Goal: Task Accomplishment & Management: Manage account settings

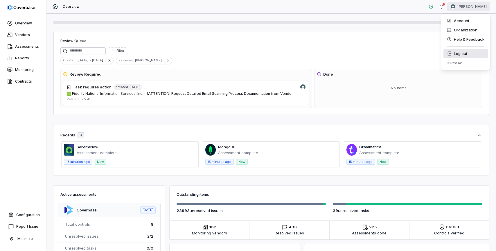
click at [465, 52] on div "Log out" at bounding box center [466, 53] width 44 height 9
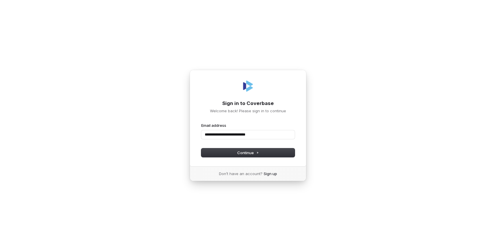
type input "**********"
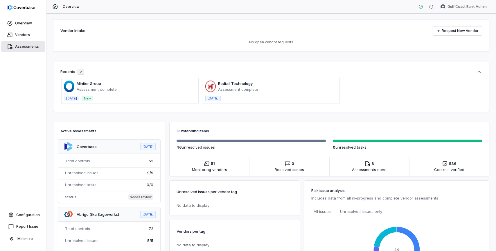
click at [25, 47] on link "Assessments" at bounding box center [23, 46] width 44 height 10
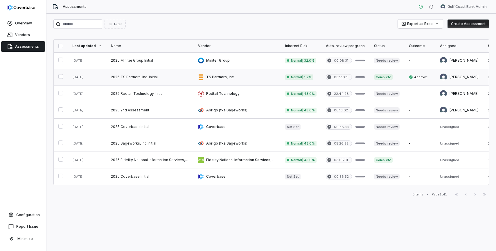
click at [124, 80] on link at bounding box center [149, 77] width 87 height 16
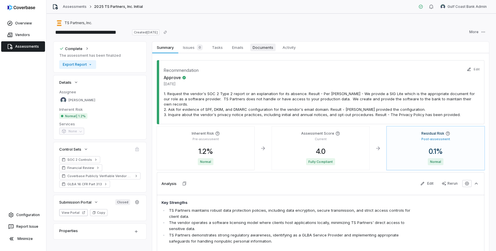
click at [265, 47] on span "Documents" at bounding box center [263, 48] width 25 height 8
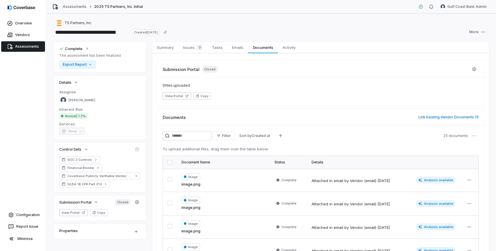
scroll to position [55, 0]
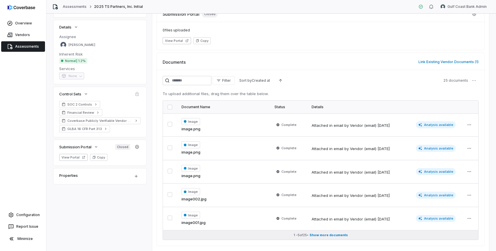
click at [333, 235] on span "Show more documents" at bounding box center [329, 235] width 38 height 4
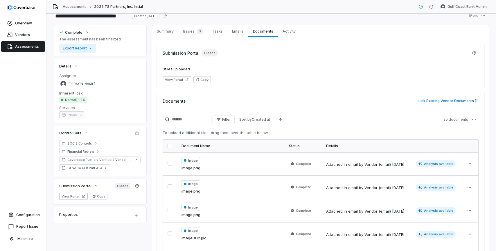
scroll to position [0, 0]
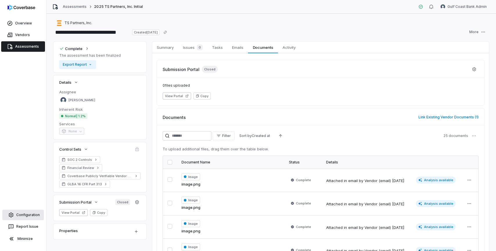
click at [16, 213] on link "Configuration" at bounding box center [23, 215] width 42 height 10
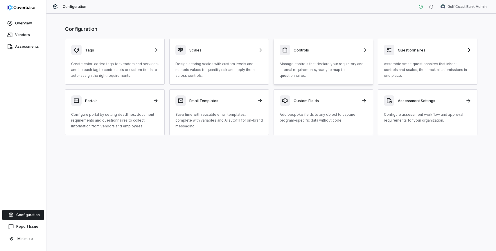
click at [301, 79] on link "Controls Manage controls that declare your regulatory and internal requirements…" at bounding box center [324, 62] width 100 height 46
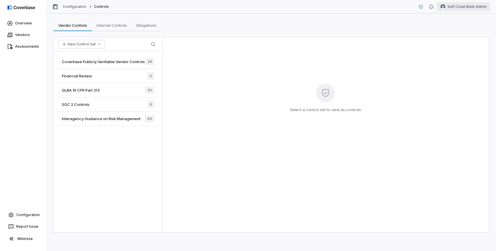
click at [464, 10] on html "Overview Vendors Assessments Configuration Report Issue Minimize Configuration …" at bounding box center [248, 125] width 496 height 251
click at [461, 55] on div "Log out" at bounding box center [466, 53] width 44 height 9
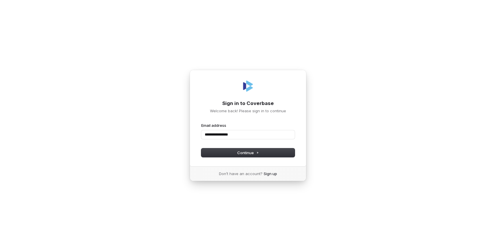
type input "**********"
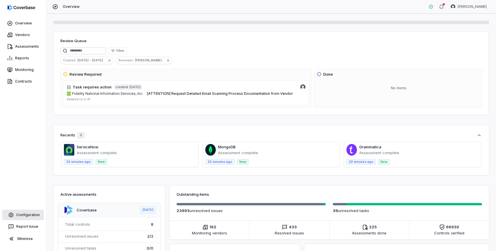
click at [25, 213] on link "Configuration" at bounding box center [23, 215] width 42 height 10
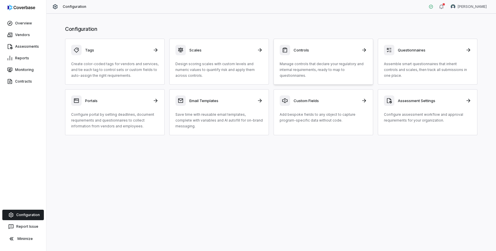
click at [346, 54] on div "Controls" at bounding box center [323, 50] width 87 height 10
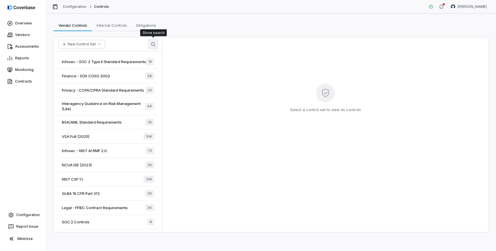
click at [156, 45] on button "Search" at bounding box center [153, 44] width 10 height 10
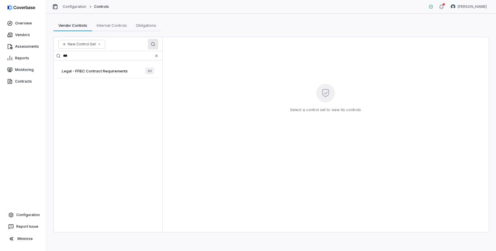
type input "***"
click at [108, 69] on span "Legal - FFIEC Contract Requirements" at bounding box center [95, 70] width 66 height 5
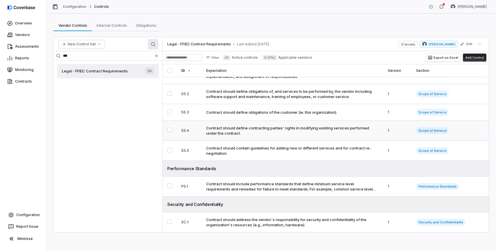
scroll to position [29, 0]
click at [479, 9] on html "Overview Vendors Assessments Reports Monitoring Contracts Configuration Report …" at bounding box center [248, 125] width 496 height 251
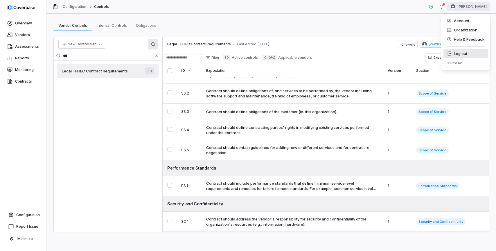
click at [467, 53] on div "Log out" at bounding box center [466, 53] width 44 height 9
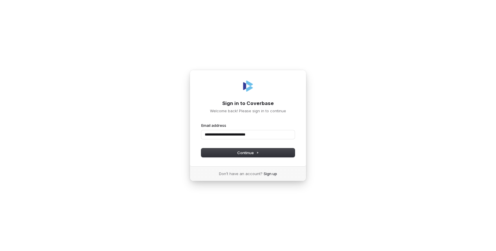
type input "**********"
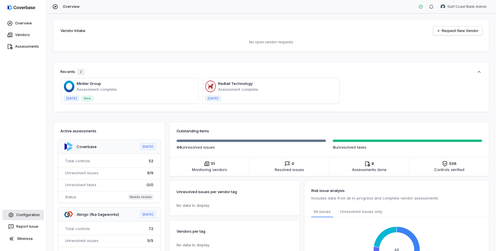
click at [28, 216] on link "Configuration" at bounding box center [23, 215] width 42 height 10
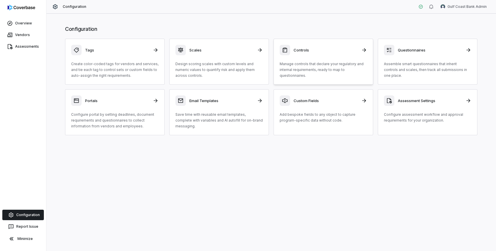
click at [327, 67] on p "Manage controls that declare your regulatory and internal requirements, ready t…" at bounding box center [323, 69] width 87 height 17
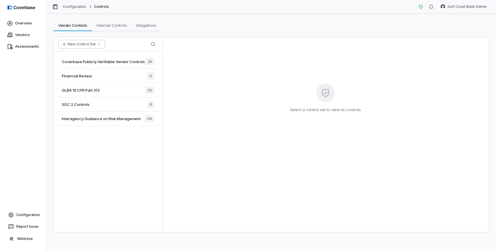
click at [99, 44] on icon "button" at bounding box center [99, 44] width 5 height 5
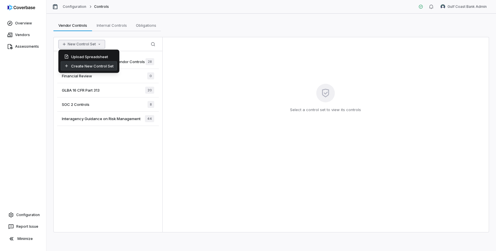
click at [93, 66] on div "Create New Control Set" at bounding box center [89, 65] width 56 height 9
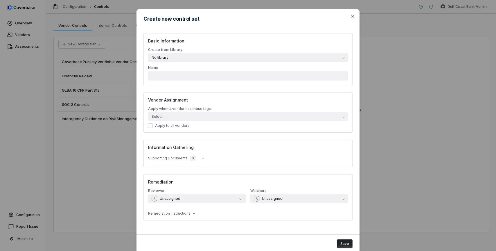
click at [237, 56] on button "No library" at bounding box center [248, 57] width 200 height 9
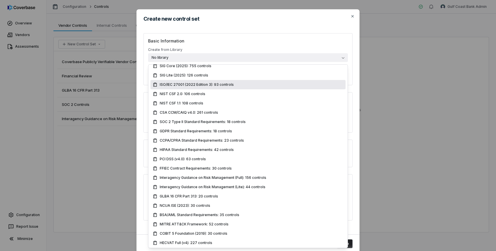
scroll to position [32, 0]
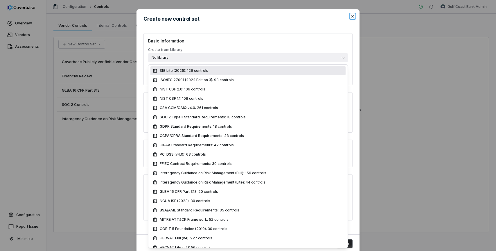
click at [353, 17] on icon "button" at bounding box center [353, 16] width 5 height 5
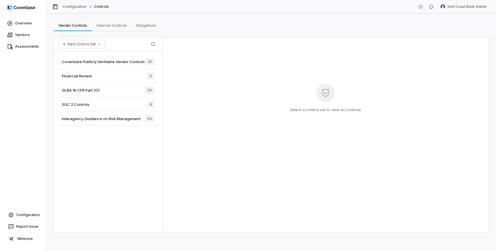
click at [104, 76] on div "Financial Review 0" at bounding box center [108, 76] width 102 height 14
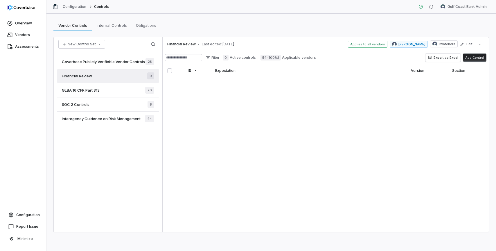
click at [362, 44] on span "Applies to all vendors" at bounding box center [368, 44] width 40 height 7
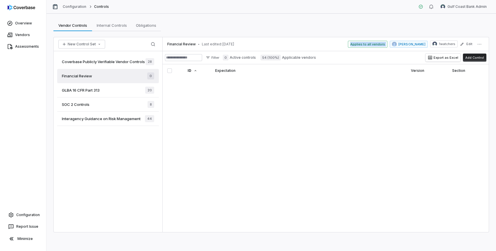
click at [362, 44] on span "Applies to all vendors" at bounding box center [368, 44] width 40 height 7
click at [124, 141] on div "Coverbase Publicly Verifiable Vendor Controls 28 Financial Review 0 GLBA 16 CFR…" at bounding box center [108, 141] width 109 height 181
click at [122, 144] on div "Coverbase Publicly Verifiable Vendor Controls 28 Financial Review 0 GLBA 16 CFR…" at bounding box center [108, 141] width 109 height 181
click at [29, 36] on link "Vendors" at bounding box center [23, 35] width 44 height 10
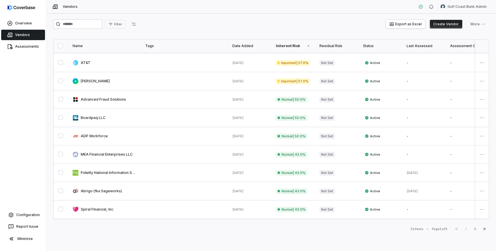
scroll to position [291, 0]
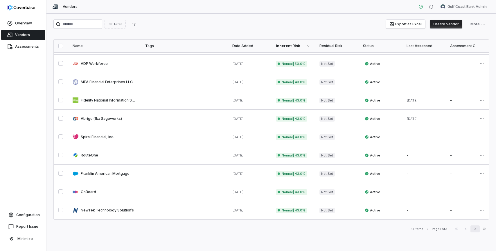
click at [477, 230] on icon "button" at bounding box center [475, 228] width 5 height 5
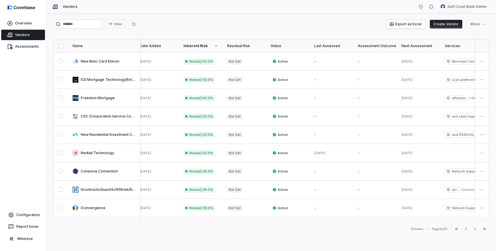
scroll to position [0, 94]
click at [476, 230] on icon "button" at bounding box center [475, 228] width 5 height 5
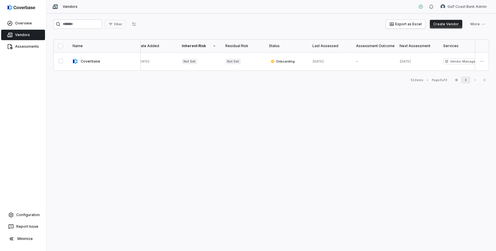
click at [466, 81] on icon "button" at bounding box center [466, 80] width 5 height 5
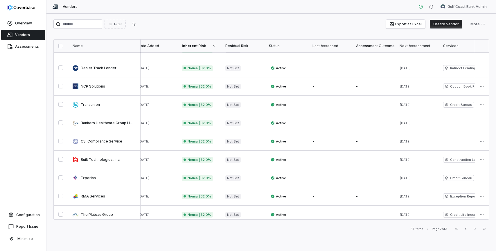
scroll to position [291, 94]
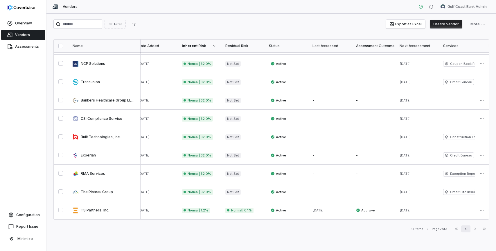
click at [466, 229] on icon "button" at bounding box center [465, 229] width 1 height 2
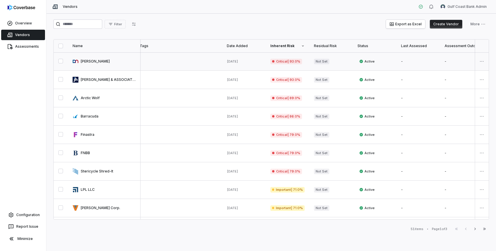
scroll to position [0, 3]
click at [255, 64] on link at bounding box center [247, 61] width 44 height 18
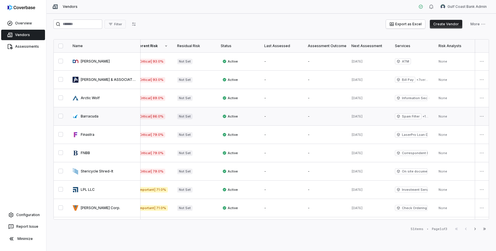
scroll to position [0, 147]
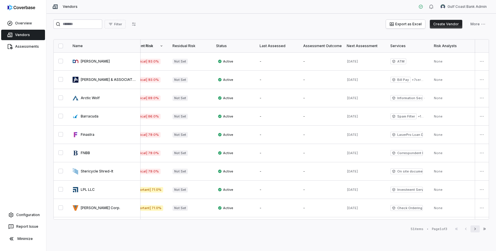
click at [475, 229] on icon "button" at bounding box center [475, 228] width 5 height 5
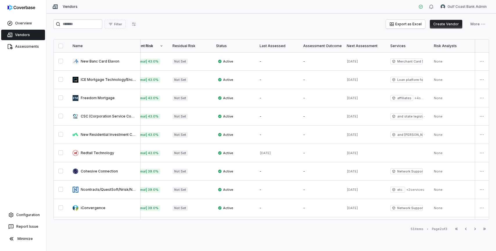
click at [371, 43] on th "Next Assessment" at bounding box center [364, 46] width 44 height 13
click at [379, 50] on th "Next Assessment" at bounding box center [364, 46] width 44 height 13
click at [362, 46] on div "Next Assessment" at bounding box center [364, 46] width 34 height 5
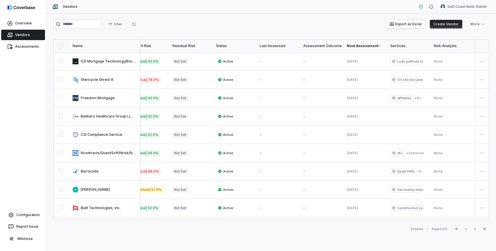
click at [379, 46] on icon at bounding box center [380, 45] width 3 height 3
click at [380, 45] on icon at bounding box center [380, 45] width 3 height 3
click at [374, 47] on div "Next Assessment" at bounding box center [364, 46] width 34 height 5
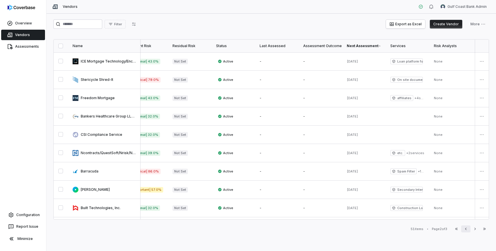
click at [466, 230] on icon "button" at bounding box center [466, 228] width 5 height 5
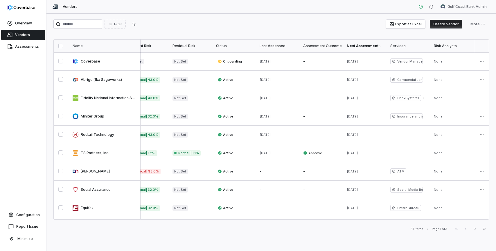
click at [379, 46] on icon at bounding box center [380, 45] width 3 height 3
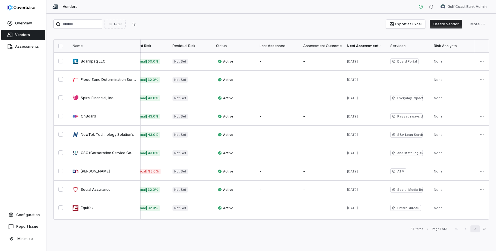
click at [474, 229] on icon "button" at bounding box center [475, 228] width 5 height 5
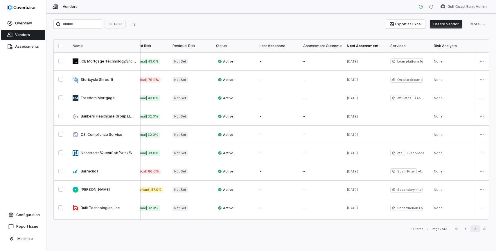
click at [474, 231] on icon "button" at bounding box center [475, 228] width 5 height 5
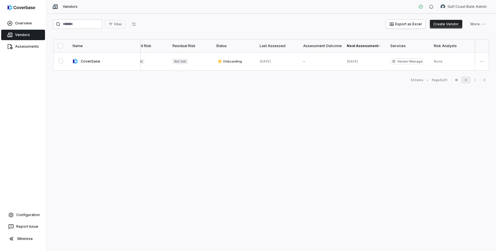
click at [466, 80] on icon "button" at bounding box center [465, 80] width 1 height 2
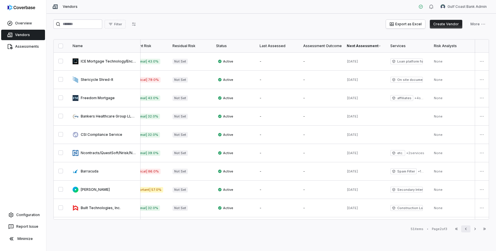
click at [466, 231] on icon "button" at bounding box center [466, 228] width 5 height 5
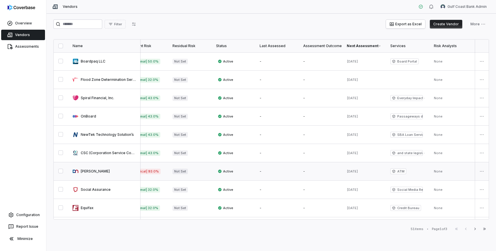
click at [245, 173] on div "Active" at bounding box center [233, 171] width 34 height 6
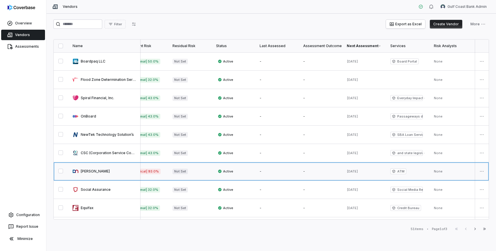
click at [92, 171] on link at bounding box center [104, 171] width 73 height 18
type textarea "*"
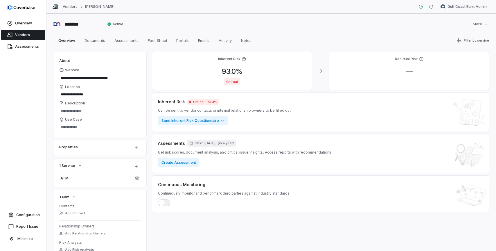
click at [29, 34] on link "Vendors" at bounding box center [23, 35] width 44 height 10
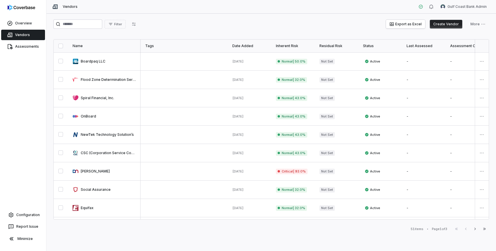
click at [298, 48] on div "Inherent Risk" at bounding box center [293, 46] width 34 height 5
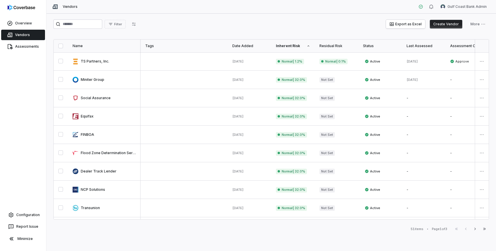
click at [310, 48] on div "Inherent Risk" at bounding box center [293, 46] width 34 height 5
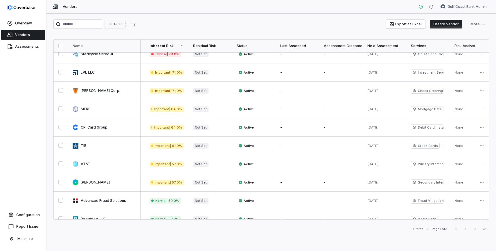
scroll to position [291, 126]
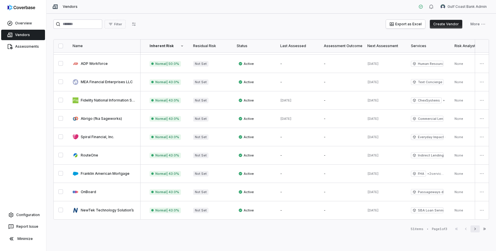
click at [479, 230] on button "Next" at bounding box center [475, 228] width 9 height 7
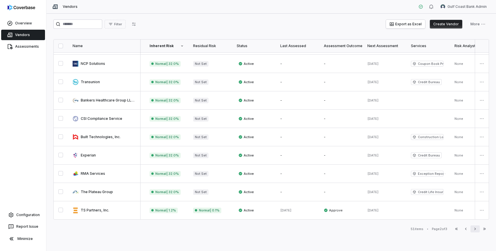
scroll to position [0, 126]
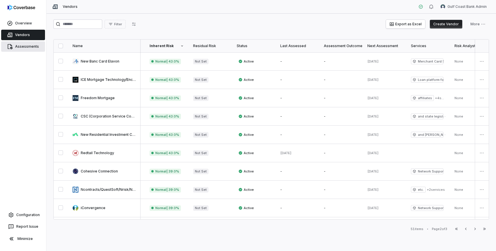
click at [31, 48] on link "Assessments" at bounding box center [23, 46] width 44 height 10
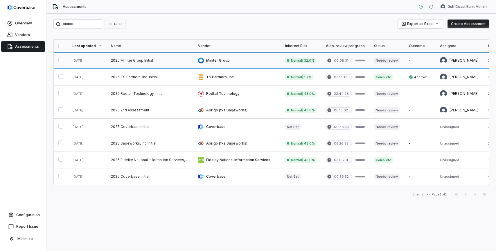
click at [175, 57] on link at bounding box center [149, 60] width 87 height 16
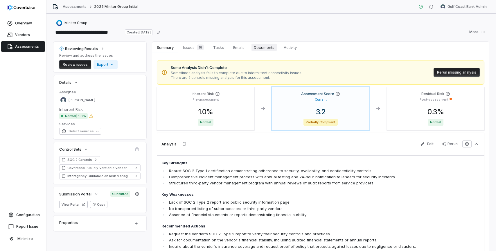
click at [265, 47] on span "Documents" at bounding box center [264, 48] width 25 height 8
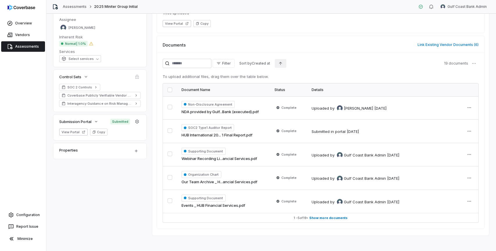
scroll to position [76, 0]
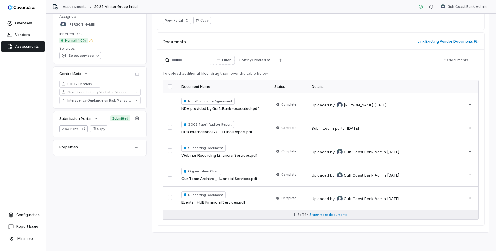
click at [327, 215] on span "Show more documents" at bounding box center [329, 214] width 38 height 4
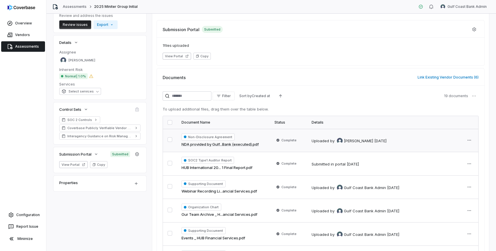
scroll to position [0, 0]
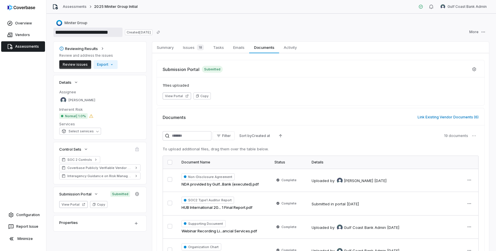
click at [81, 31] on input "**********" at bounding box center [87, 32] width 69 height 9
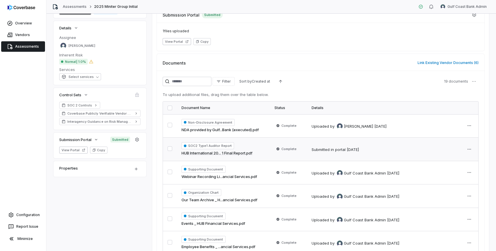
scroll to position [56, 0]
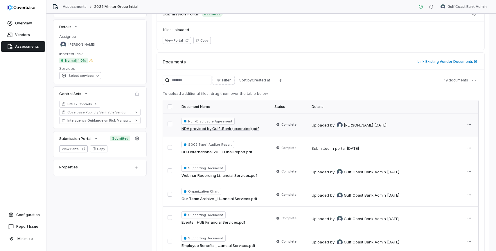
click at [241, 130] on link "NDA provided by Gulf...Bank (executed).pdf" at bounding box center [220, 129] width 77 height 6
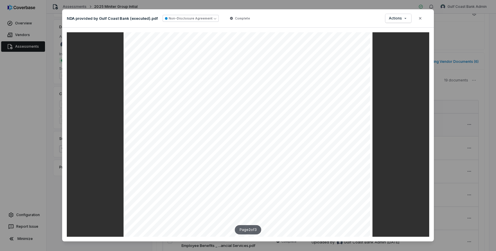
scroll to position [374, 0]
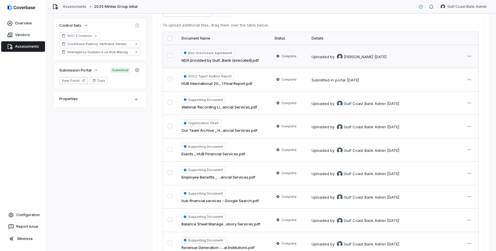
scroll to position [125, 0]
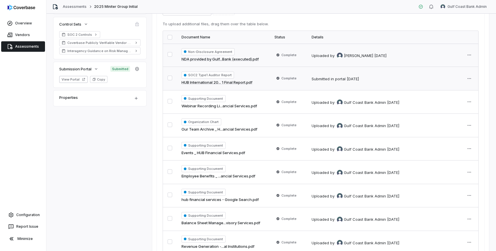
click at [243, 85] on link "HUB International 20... 1 Final Report.pdf" at bounding box center [217, 83] width 71 height 6
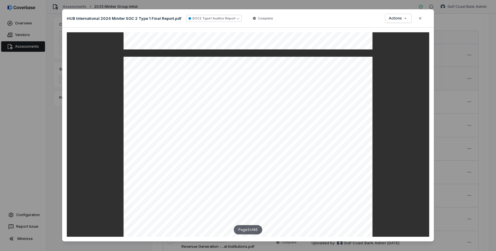
scroll to position [363, 0]
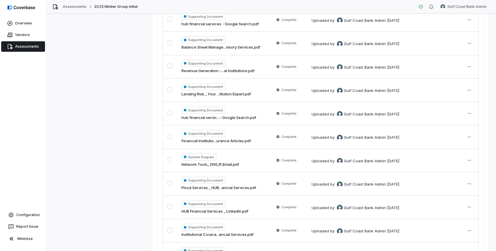
scroll to position [403, 0]
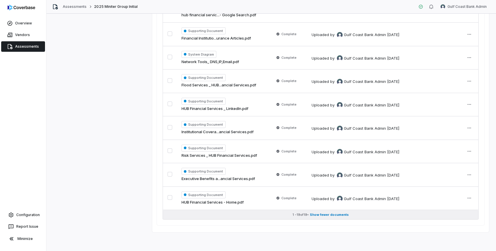
click at [332, 215] on span "Show fewer documents" at bounding box center [329, 214] width 39 height 4
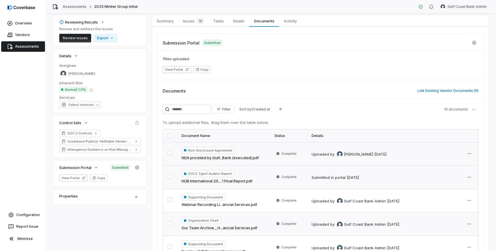
scroll to position [0, 0]
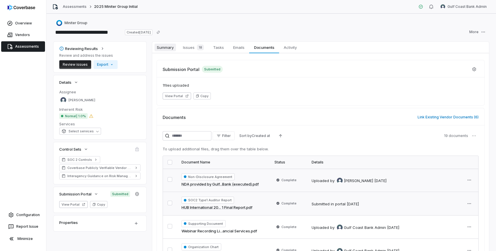
click at [162, 48] on span "Summary" at bounding box center [166, 48] width 22 height 8
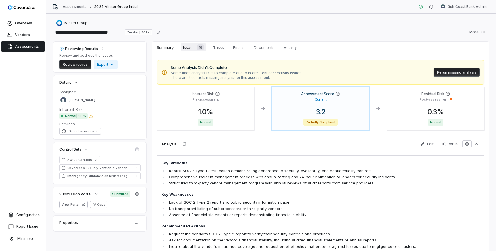
click at [190, 50] on span "Issues 18" at bounding box center [194, 47] width 26 height 8
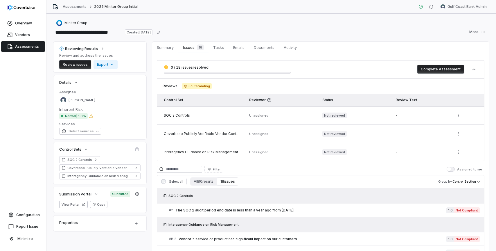
click at [23, 45] on link "Assessments" at bounding box center [23, 46] width 44 height 10
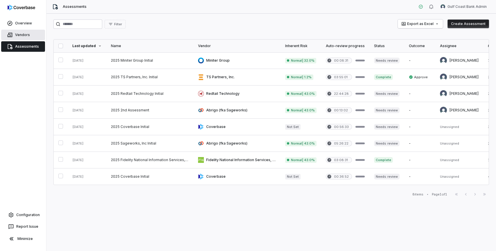
click at [24, 34] on link "Vendors" at bounding box center [23, 35] width 44 height 10
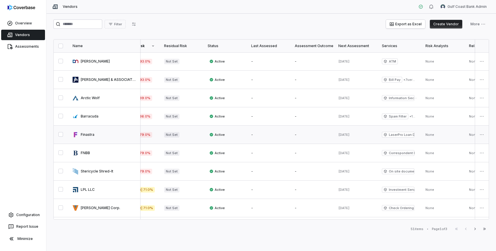
scroll to position [0, 160]
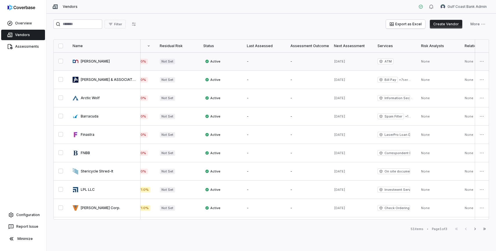
click at [250, 60] on link at bounding box center [264, 61] width 44 height 18
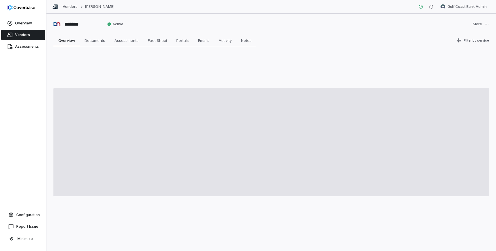
type textarea "*"
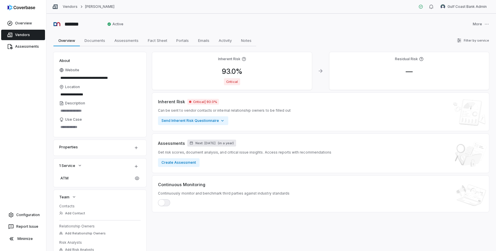
click at [216, 145] on span "Next: Aug 8, 2026" at bounding box center [206, 143] width 20 height 4
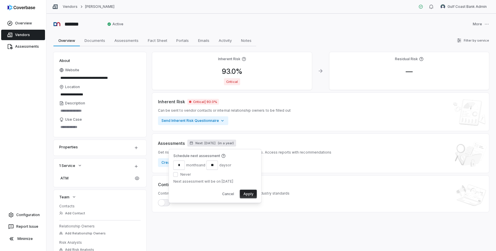
type input "*"
click at [210, 167] on input "**" at bounding box center [213, 164] width 12 height 9
type input "*"
click at [182, 164] on input "*" at bounding box center [180, 164] width 12 height 9
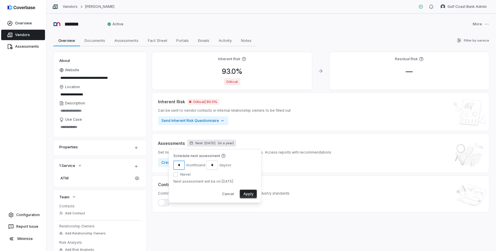
type input "*"
click at [212, 165] on input "*" at bounding box center [213, 164] width 12 height 9
type input "*"
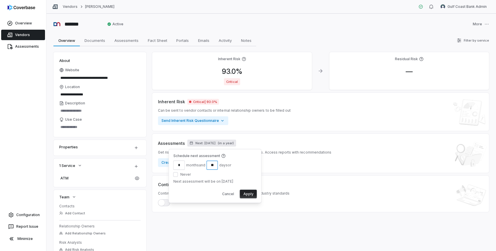
type input "**"
click at [181, 166] on input "*" at bounding box center [180, 164] width 12 height 9
type input "*"
click at [210, 165] on input "**" at bounding box center [213, 164] width 12 height 9
type input "**"
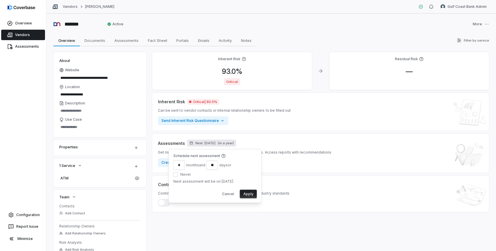
click at [249, 193] on button "Apply" at bounding box center [248, 194] width 17 height 9
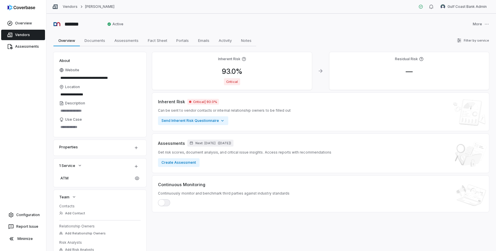
click at [27, 37] on link "Vendors" at bounding box center [23, 35] width 44 height 10
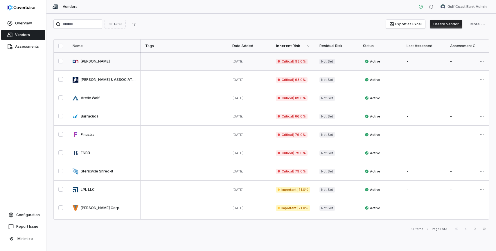
click at [101, 63] on link at bounding box center [104, 61] width 73 height 18
type textarea "*"
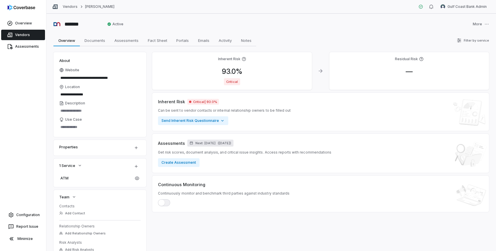
click at [211, 143] on span "Next: Dec 1, 2025" at bounding box center [206, 143] width 20 height 4
click at [28, 39] on link "Vendors" at bounding box center [23, 35] width 44 height 10
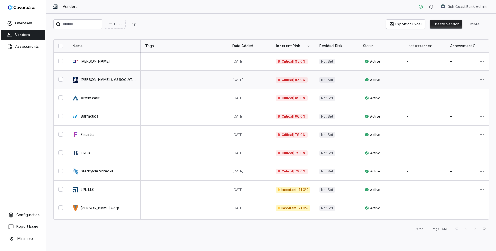
click at [98, 80] on link at bounding box center [104, 80] width 73 height 18
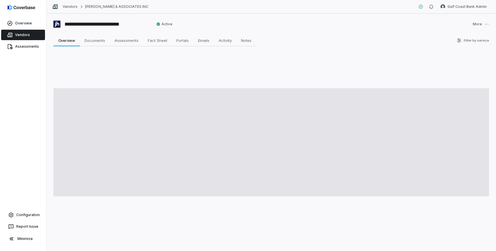
type textarea "*"
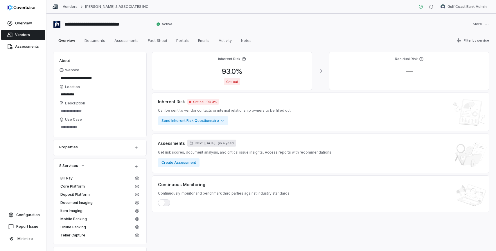
click at [199, 144] on span "Next: Aug 8, 2026" at bounding box center [206, 143] width 20 height 4
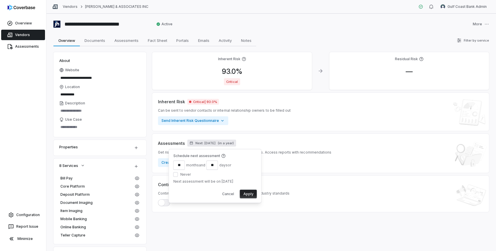
type input "*"
click at [212, 166] on input "**" at bounding box center [213, 164] width 12 height 9
type input "**"
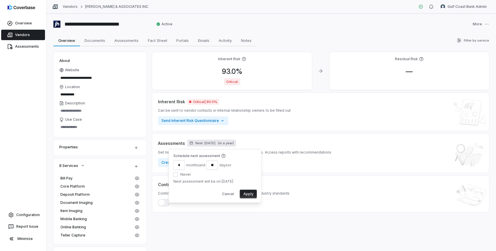
click at [251, 195] on button "Apply" at bounding box center [248, 194] width 17 height 9
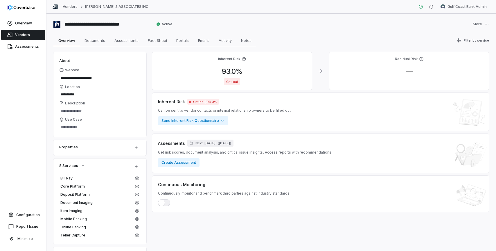
click at [28, 34] on link "Vendors" at bounding box center [23, 35] width 44 height 10
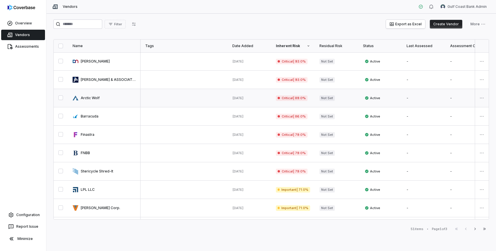
click at [89, 101] on link at bounding box center [104, 98] width 73 height 18
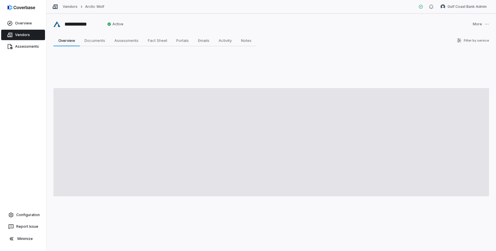
type textarea "*"
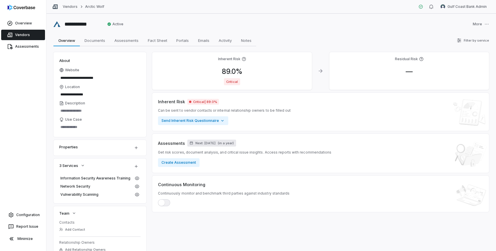
click at [199, 144] on span "Next: Aug 8, 2026" at bounding box center [206, 143] width 20 height 4
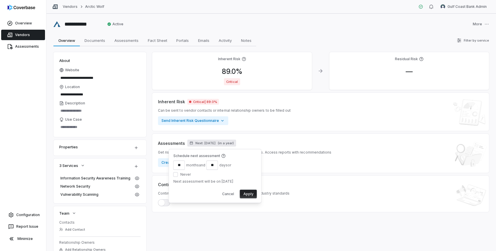
type input "*"
click at [209, 168] on input "**" at bounding box center [213, 164] width 12 height 9
type input "**"
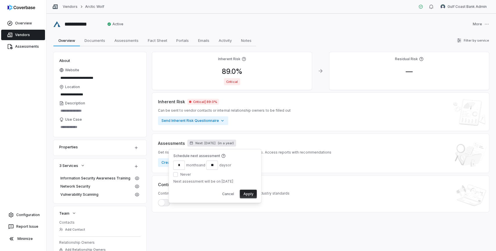
click at [252, 193] on button "Apply" at bounding box center [248, 194] width 17 height 9
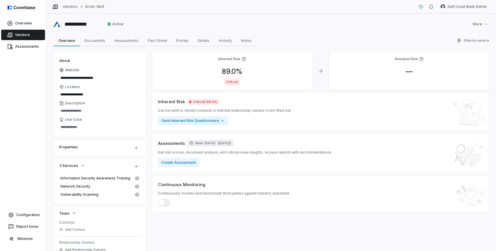
click at [26, 36] on link "Vendors" at bounding box center [23, 35] width 44 height 10
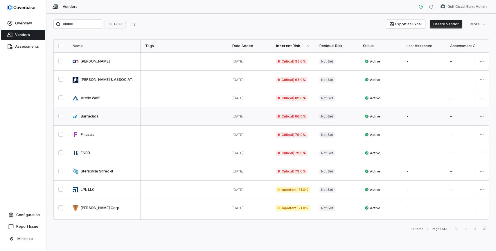
click at [90, 121] on link at bounding box center [104, 116] width 73 height 18
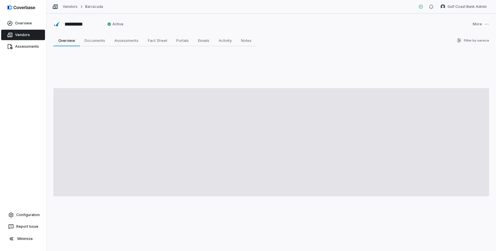
type textarea "*"
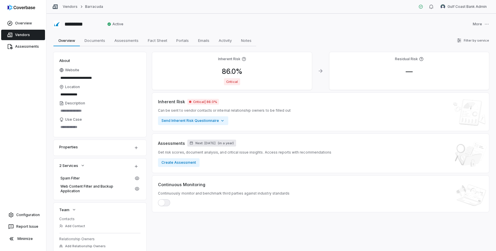
click at [204, 142] on span "Next: Aug 8, 2026" at bounding box center [206, 143] width 20 height 4
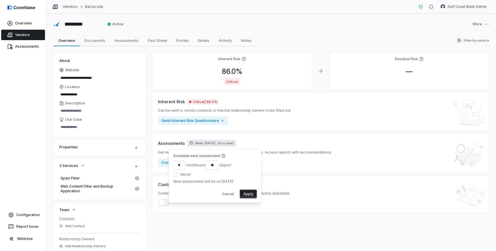
type input "*"
click at [213, 165] on input "**" at bounding box center [213, 164] width 12 height 9
type input "*"
type input "**"
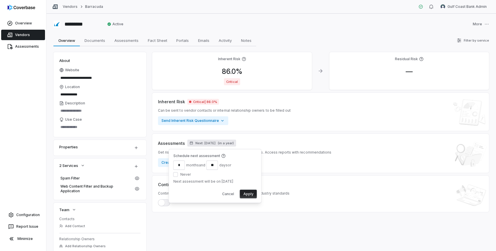
click at [253, 192] on button "Apply" at bounding box center [248, 194] width 17 height 9
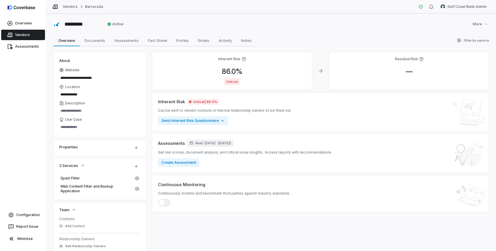
click at [28, 35] on link "Vendors" at bounding box center [23, 35] width 44 height 10
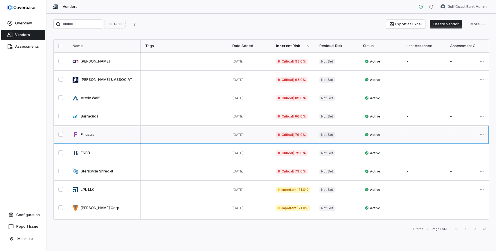
click at [91, 135] on link at bounding box center [104, 135] width 73 height 18
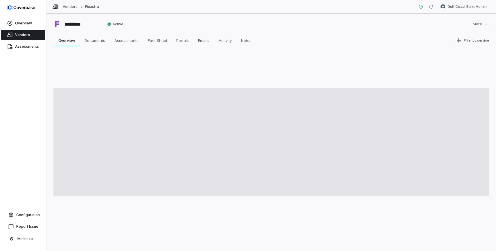
type textarea "*"
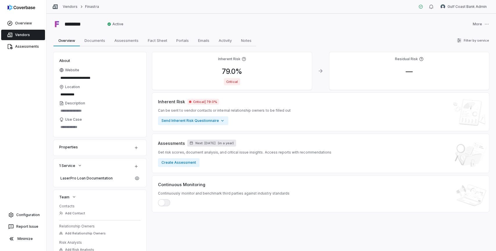
click at [216, 142] on span "Next: Aug 8, 2026" at bounding box center [206, 143] width 20 height 4
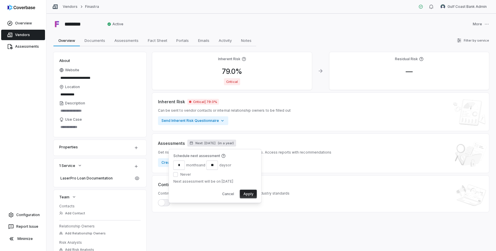
type input "*"
click at [212, 166] on input "**" at bounding box center [213, 164] width 12 height 9
type input "**"
click at [247, 192] on button "Apply" at bounding box center [248, 194] width 17 height 9
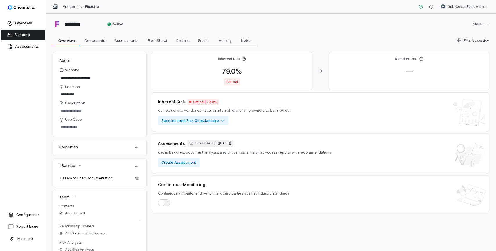
click at [19, 37] on link "Vendors" at bounding box center [23, 35] width 44 height 10
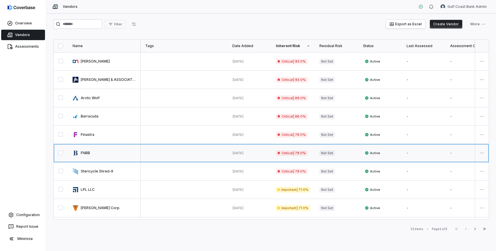
click at [81, 153] on link at bounding box center [104, 153] width 73 height 18
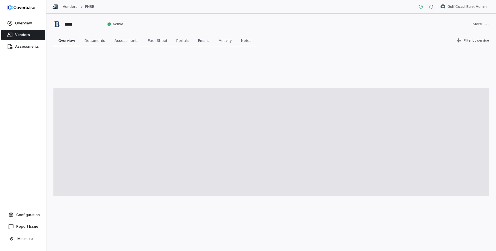
type textarea "*"
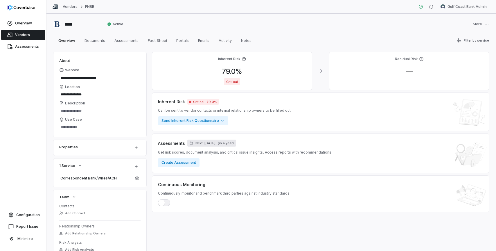
click at [216, 144] on span "Next: Aug 8, 2026" at bounding box center [206, 143] width 20 height 4
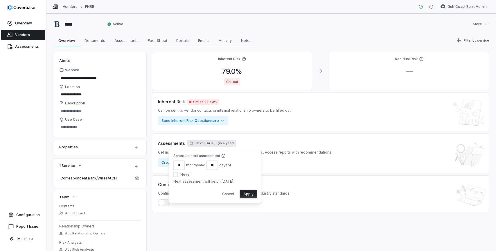
type input "*"
click at [210, 162] on input "**" at bounding box center [213, 164] width 12 height 9
type input "**"
click at [247, 194] on button "Apply" at bounding box center [248, 194] width 17 height 9
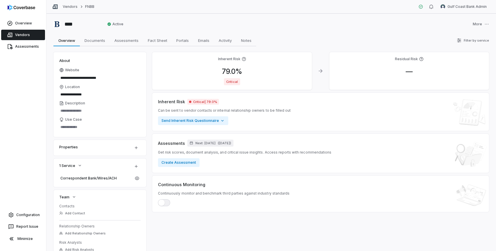
click at [27, 35] on link "Vendors" at bounding box center [23, 35] width 44 height 10
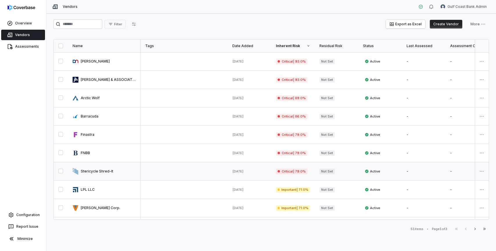
click at [91, 170] on link at bounding box center [104, 171] width 73 height 18
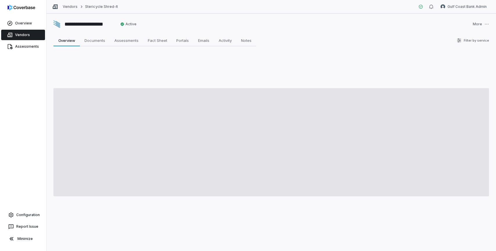
type textarea "*"
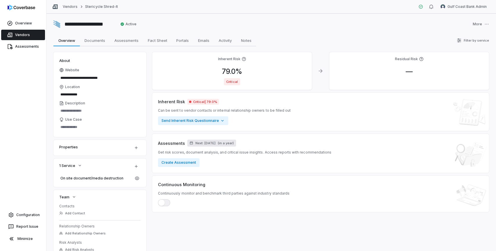
click at [207, 144] on span "Next: Aug 8, 2026" at bounding box center [206, 143] width 20 height 4
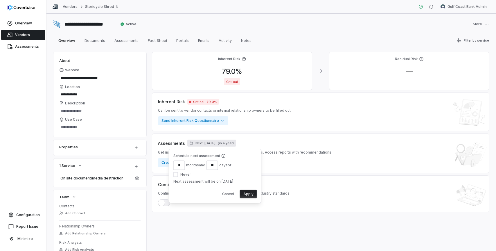
type input "*"
click at [211, 167] on input "**" at bounding box center [213, 164] width 12 height 9
type input "**"
click at [248, 194] on button "Apply" at bounding box center [248, 194] width 17 height 9
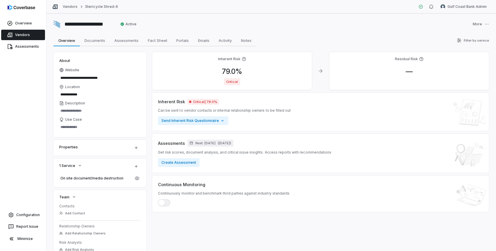
click at [23, 37] on link "Vendors" at bounding box center [23, 35] width 44 height 10
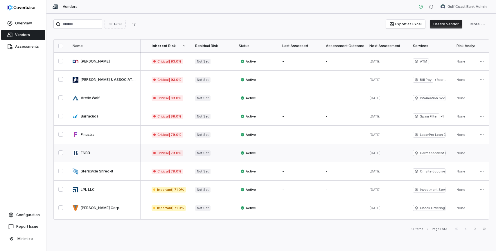
scroll to position [0, 133]
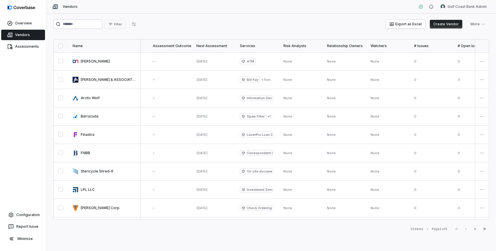
scroll to position [0, 319]
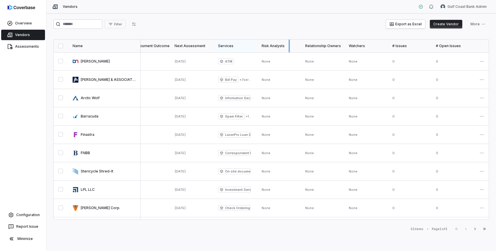
drag, startPoint x: 256, startPoint y: 47, endPoint x: 289, endPoint y: 47, distance: 32.9
click at [289, 47] on tr "Name Tags Date Added Inherent Risk Residual Risk Status Last Assessed Assessmen…" at bounding box center [111, 46] width 755 height 13
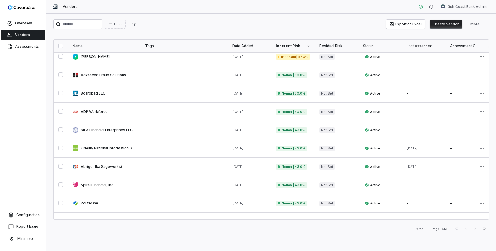
scroll to position [291, 0]
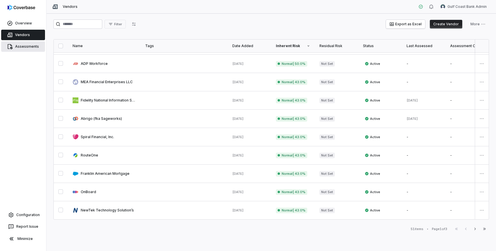
click at [22, 47] on link "Assessments" at bounding box center [23, 46] width 44 height 10
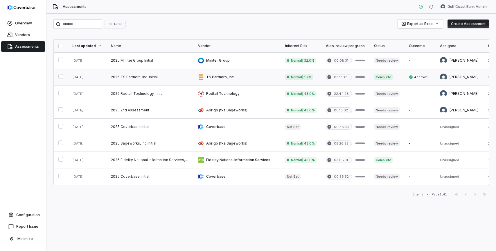
click at [127, 78] on link at bounding box center [149, 77] width 87 height 16
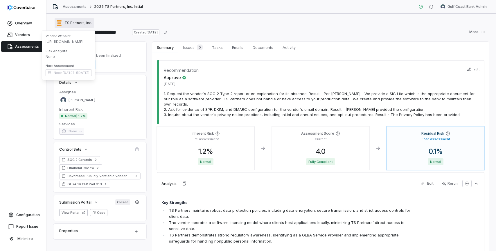
click at [81, 21] on span "TS Partners, Inc." at bounding box center [79, 23] width 28 height 5
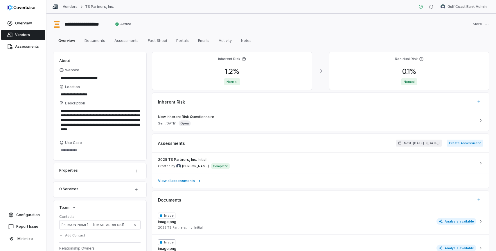
click at [26, 33] on link "Vendors" at bounding box center [23, 35] width 44 height 10
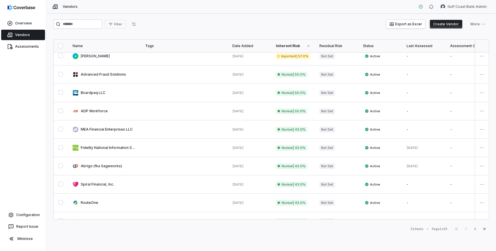
scroll to position [290, 0]
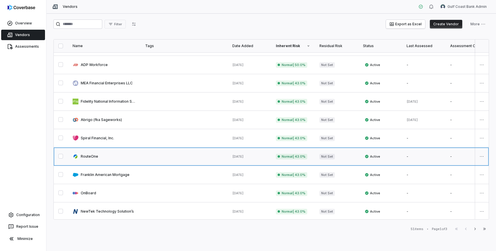
click at [91, 157] on link at bounding box center [104, 156] width 73 height 18
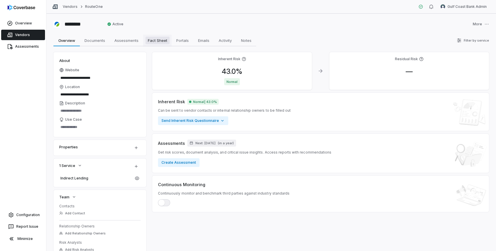
click at [151, 44] on span "Fact Sheet" at bounding box center [158, 41] width 24 height 8
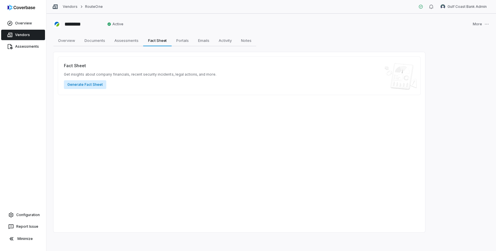
click at [92, 85] on button "Generate Fact Sheet" at bounding box center [85, 84] width 42 height 9
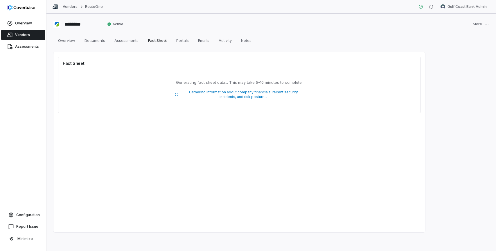
click at [27, 38] on link "Vendors" at bounding box center [23, 35] width 44 height 10
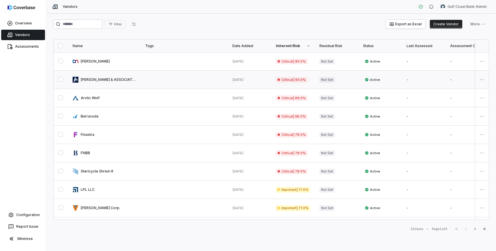
click at [112, 82] on link at bounding box center [104, 80] width 73 height 18
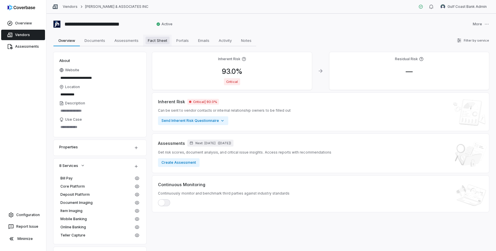
click at [158, 41] on span "Fact Sheet" at bounding box center [158, 41] width 24 height 8
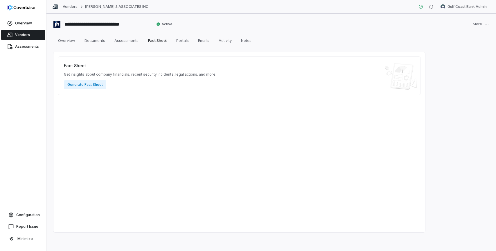
click at [30, 35] on link "Vendors" at bounding box center [23, 35] width 44 height 10
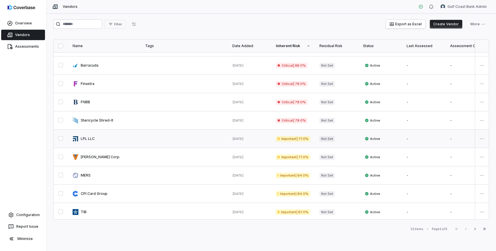
scroll to position [24, 0]
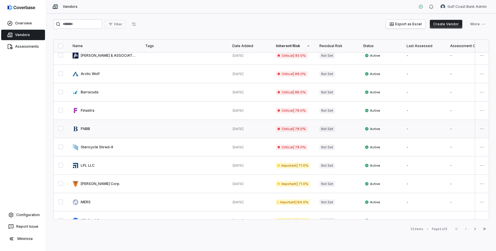
click at [89, 133] on link at bounding box center [104, 129] width 73 height 18
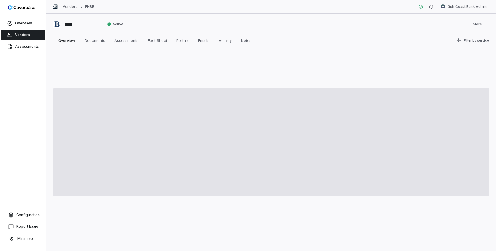
type textarea "*"
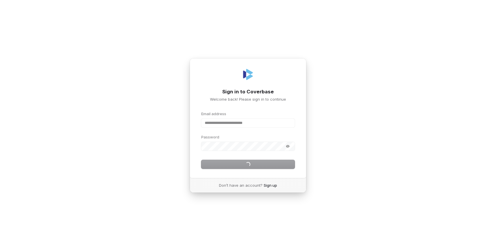
type input "**********"
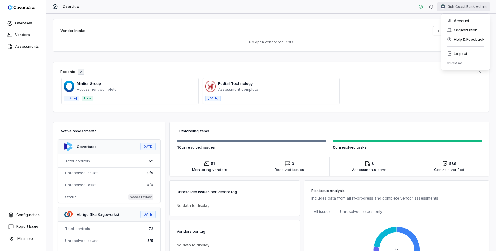
click at [455, 2] on html "Overview Vendors Assessments Configuration Report Issue Minimize Overview Gulf …" at bounding box center [248, 125] width 496 height 251
click at [464, 58] on div "Log out" at bounding box center [466, 53] width 44 height 9
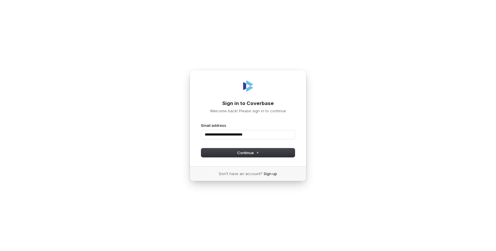
type input "**********"
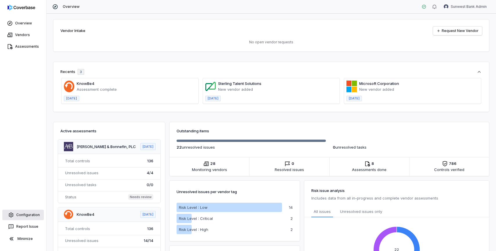
click at [25, 215] on link "Configuration" at bounding box center [23, 215] width 42 height 10
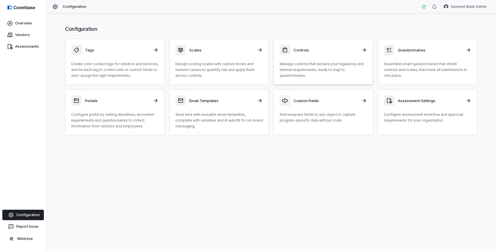
click at [324, 79] on link "Controls Manage controls that declare your regulatory and internal requirements…" at bounding box center [324, 62] width 100 height 46
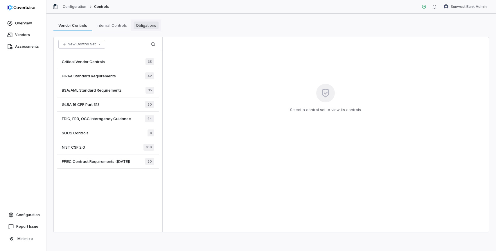
click at [139, 29] on span "Obligations" at bounding box center [146, 26] width 25 height 8
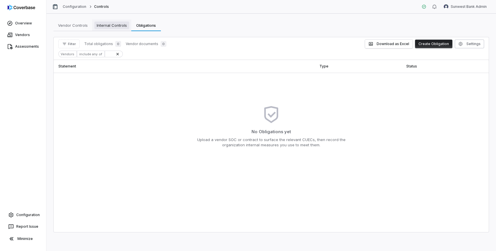
click at [113, 26] on span "Internal Controls" at bounding box center [111, 26] width 35 height 8
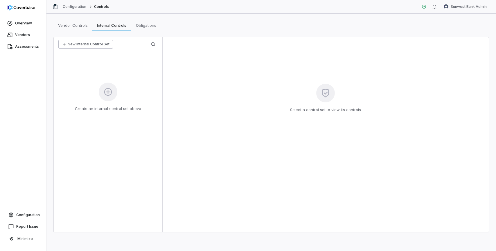
click at [94, 43] on button "New Internal Control Set" at bounding box center [85, 44] width 55 height 9
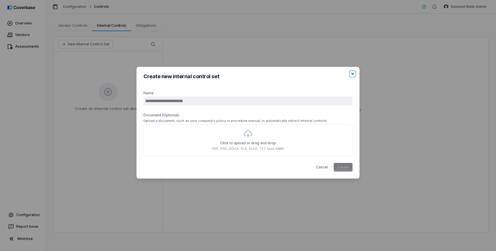
click at [354, 76] on icon "button" at bounding box center [353, 74] width 5 height 5
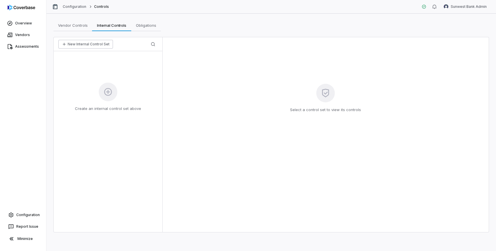
click at [98, 47] on button "New Internal Control Set" at bounding box center [85, 44] width 55 height 9
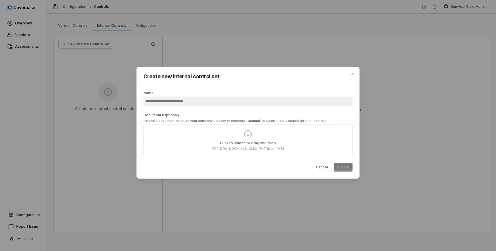
click at [233, 44] on div "Create new internal control set Name Document (Optional) Upload a document, suc…" at bounding box center [248, 125] width 496 height 251
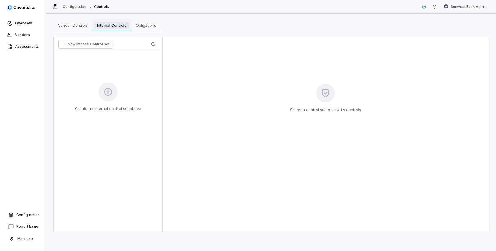
click at [124, 26] on span "Internal Controls" at bounding box center [112, 26] width 34 height 8
click at [147, 25] on span "Obligations" at bounding box center [146, 26] width 25 height 8
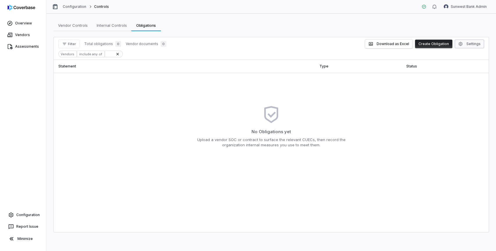
click at [472, 43] on button "Settings" at bounding box center [469, 44] width 29 height 9
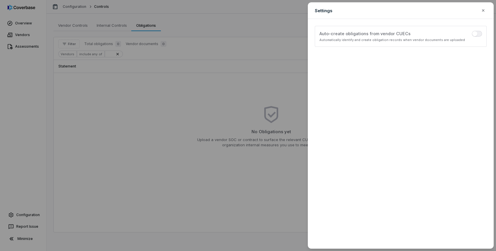
click at [285, 54] on div "Settings Configure obligations display and filtering options Auto-create obliga…" at bounding box center [248, 125] width 496 height 251
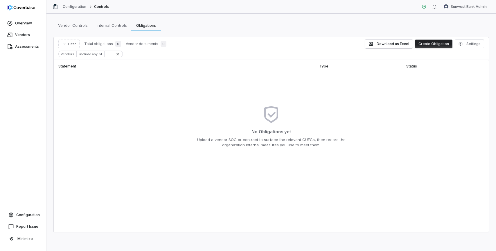
click at [132, 42] on span "Vendor documents" at bounding box center [142, 44] width 33 height 5
click at [94, 44] on span "Total obligations" at bounding box center [98, 44] width 29 height 5
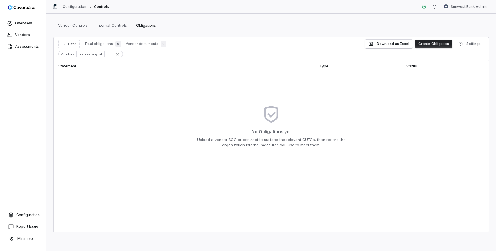
click at [194, 47] on div "Filter Total obligations 0 Vendor documents 0 Download as Excel Create Obligati…" at bounding box center [271, 44] width 426 height 9
click at [116, 55] on icon at bounding box center [117, 54] width 5 height 5
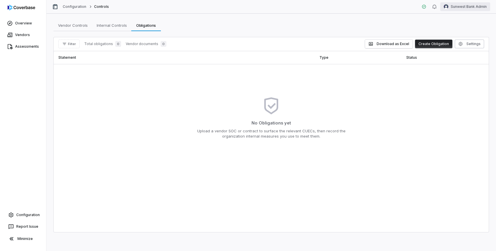
click at [467, 8] on html "Overview Vendors Assessments Configuration Report Issue Minimize Configuration …" at bounding box center [248, 125] width 496 height 251
click at [460, 53] on div "Log out" at bounding box center [466, 53] width 44 height 9
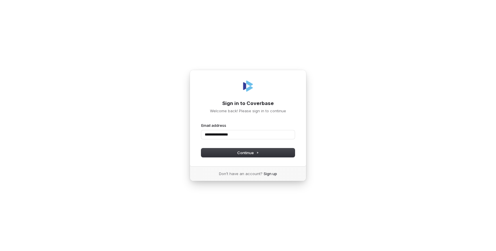
type input "**********"
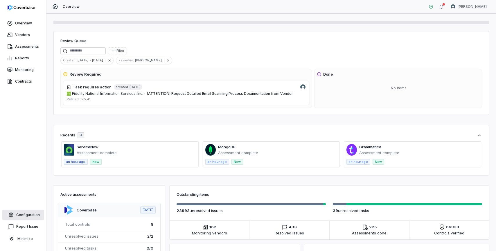
click at [25, 219] on link "Configuration" at bounding box center [23, 215] width 42 height 10
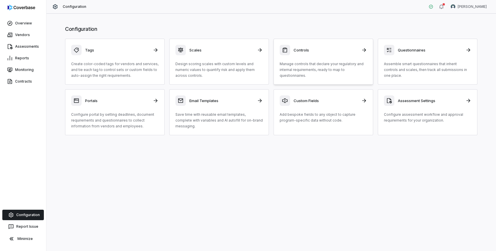
click at [316, 63] on p "Manage controls that declare your regulatory and internal requirements, ready t…" at bounding box center [323, 69] width 87 height 17
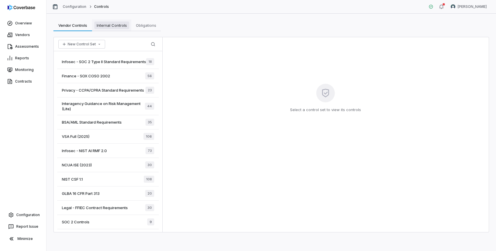
click at [117, 25] on span "Internal Controls" at bounding box center [111, 26] width 35 height 8
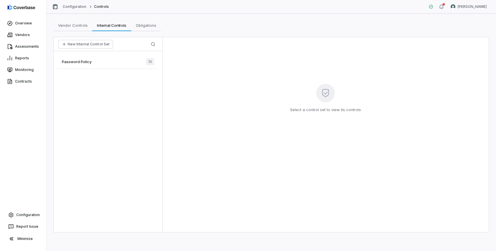
click at [102, 63] on div "Password Policy 12" at bounding box center [108, 62] width 102 height 14
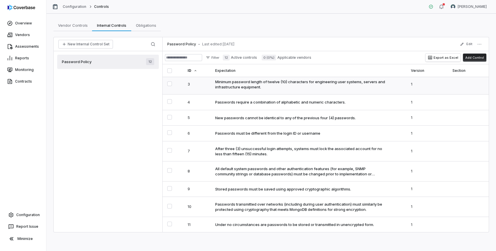
scroll to position [73, 0]
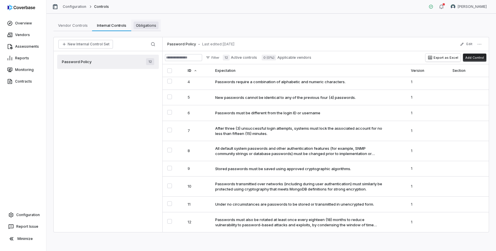
click at [150, 25] on span "Obligations" at bounding box center [146, 26] width 25 height 8
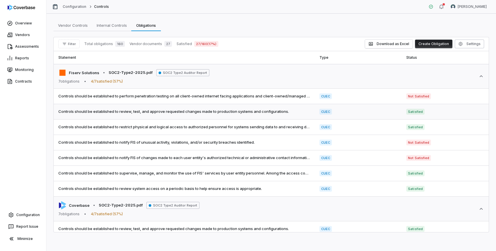
click at [162, 112] on span "Controls should be established to review, test, and approve requested changes m…" at bounding box center [184, 112] width 252 height 6
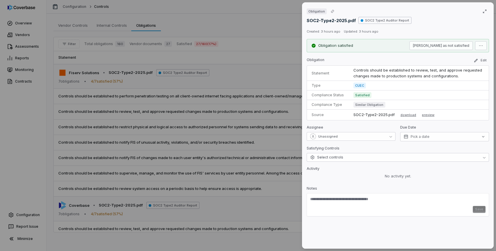
click at [384, 74] on p "Controls should be established to review, test, and approve requested changes m…" at bounding box center [419, 72] width 131 height 11
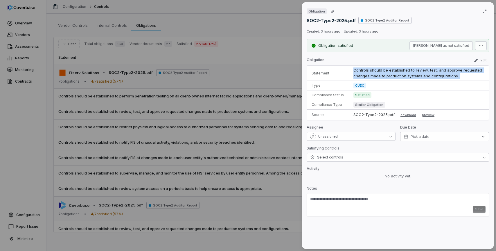
click at [384, 74] on p "Controls should be established to review, test, and approve requested changes m…" at bounding box center [419, 72] width 131 height 11
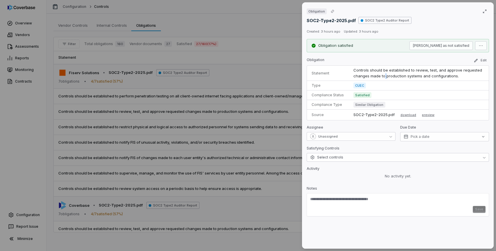
click at [384, 74] on p "Controls should be established to review, test, and approve requested changes m…" at bounding box center [419, 72] width 131 height 11
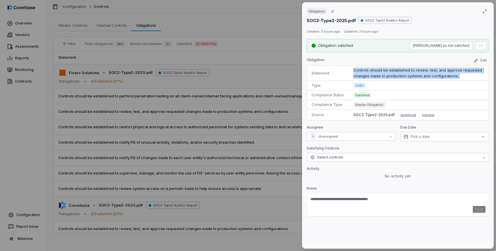
click at [384, 74] on p "Controls should be established to review, test, and approve requested changes m…" at bounding box center [419, 72] width 131 height 11
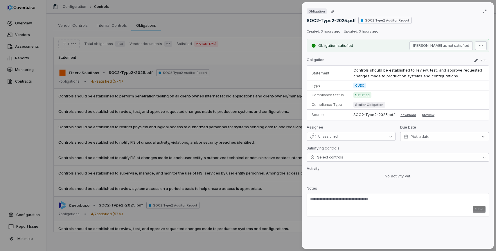
click at [360, 86] on span "CUEC" at bounding box center [360, 86] width 12 height 6
click at [360, 96] on span "Satisfied" at bounding box center [363, 95] width 18 height 6
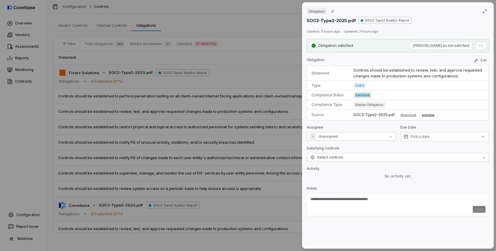
click at [424, 116] on button "preview" at bounding box center [428, 114] width 12 height 7
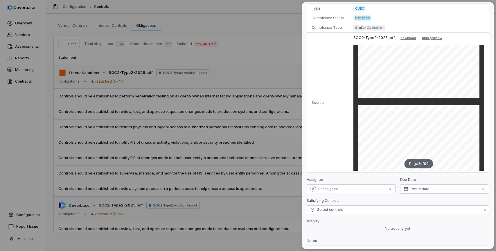
scroll to position [104, 0]
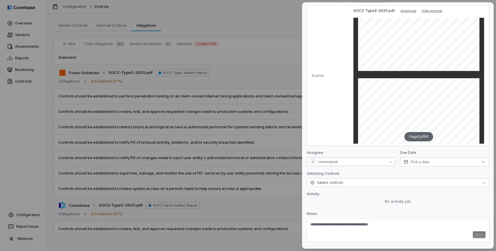
click at [376, 162] on button "Unassigned" at bounding box center [351, 161] width 89 height 9
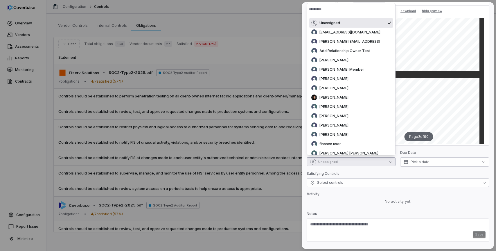
click at [376, 162] on button "Unassigned" at bounding box center [351, 161] width 89 height 9
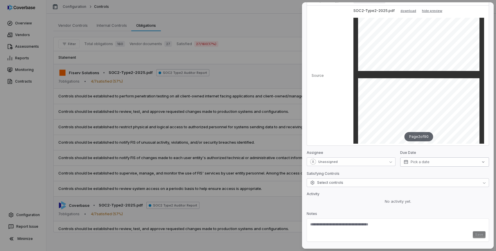
click at [428, 164] on span "Pick a date" at bounding box center [420, 162] width 19 height 5
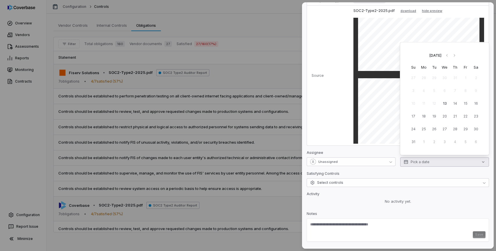
click at [430, 173] on div "Satisfying Controls" at bounding box center [398, 174] width 183 height 7
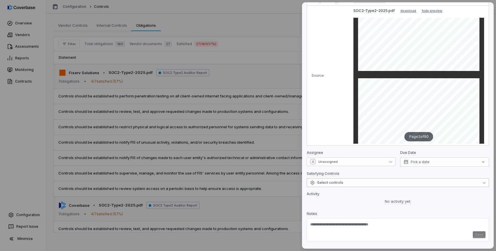
click at [424, 182] on button "Select controls" at bounding box center [398, 182] width 183 height 9
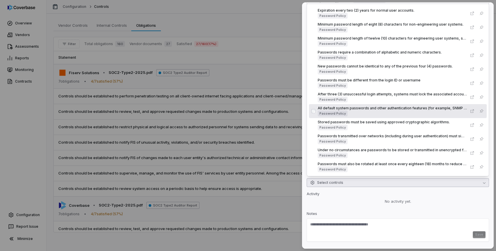
scroll to position [0, 0]
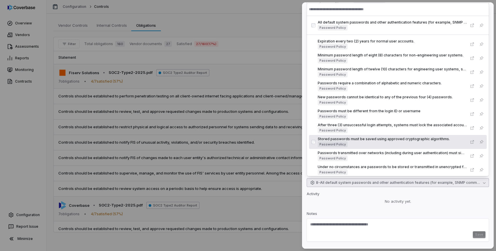
click at [371, 207] on div "Obligation SOC2-Type2-2025.pdf SOC2 Type2 Auditor Report Created: 3 hours ago U…" at bounding box center [398, 125] width 192 height 246
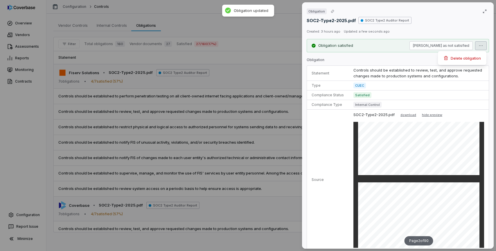
click at [483, 47] on div "Obligation SOC2-Type2-2025.pdf SOC2 Type2 Auditor Report Created: 3 hours ago U…" at bounding box center [248, 125] width 496 height 251
click at [272, 60] on div "Obligation SOC2-Type2-2025.pdf SOC2 Type2 Auditor Report Created: 3 hours ago U…" at bounding box center [248, 125] width 496 height 251
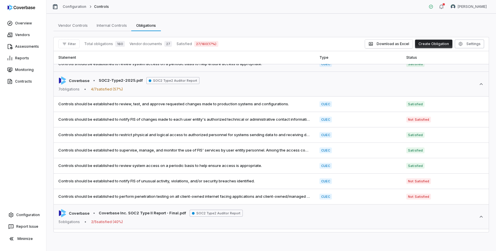
scroll to position [125, 0]
click at [276, 183] on span "Controls should be established to notify FIS of unusual activity, violations, a…" at bounding box center [184, 181] width 252 height 6
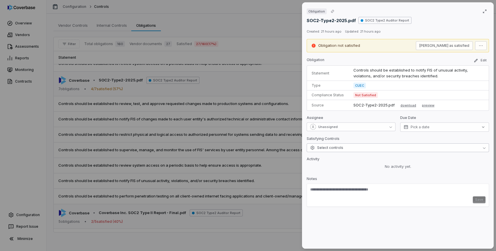
click at [364, 148] on button "Select controls" at bounding box center [398, 147] width 183 height 9
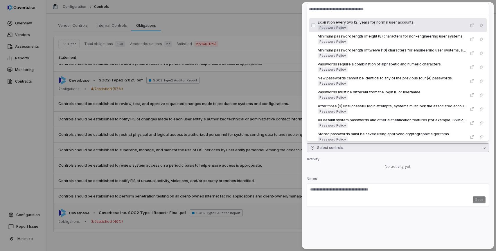
click at [361, 167] on div "No activity yet." at bounding box center [398, 167] width 183 height 6
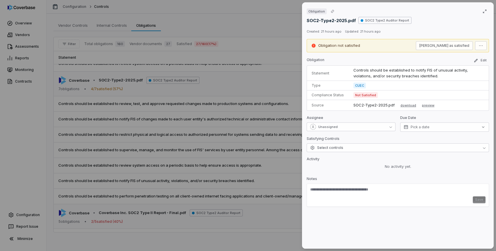
click at [278, 174] on div "Obligation SOC2-Type2-2025.pdf SOC2 Type2 Auditor Report Created: 21 hours ago …" at bounding box center [248, 125] width 496 height 251
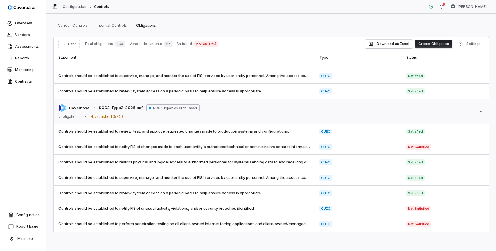
scroll to position [55, 0]
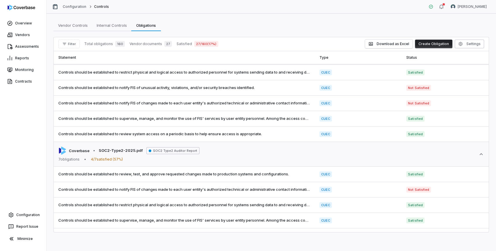
click at [292, 25] on div "Vendor Controls Vendor Controls Internal Controls Internal Controls Obligations…" at bounding box center [271, 25] width 436 height 12
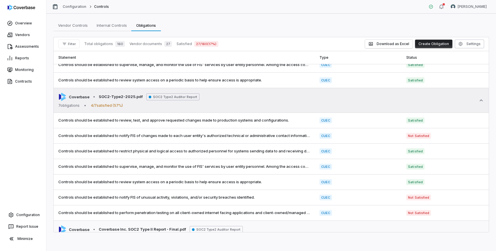
scroll to position [0, 0]
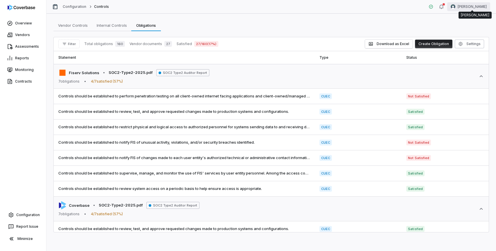
click at [476, 8] on html "Overview Vendors Assessments Reports Monitoring Contracts Configuration Report …" at bounding box center [248, 125] width 496 height 251
click at [462, 53] on div "Log out" at bounding box center [466, 53] width 44 height 9
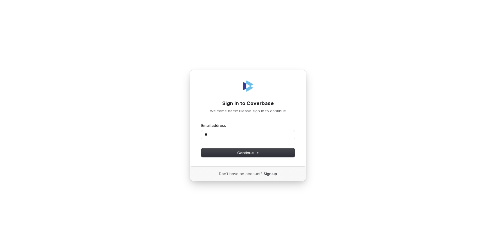
type input "*"
type input "**********"
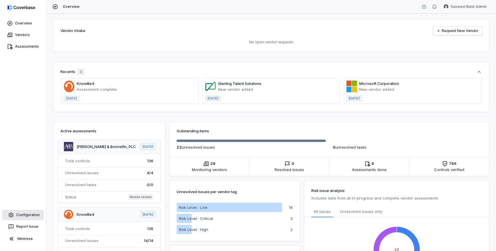
click at [22, 216] on link "Configuration" at bounding box center [23, 215] width 42 height 10
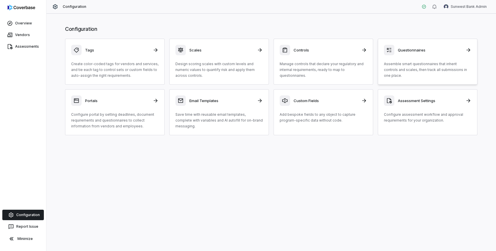
click at [411, 58] on div "Questionnaires Assemble smart questionnaires that inherit controls and scales, …" at bounding box center [427, 62] width 87 height 34
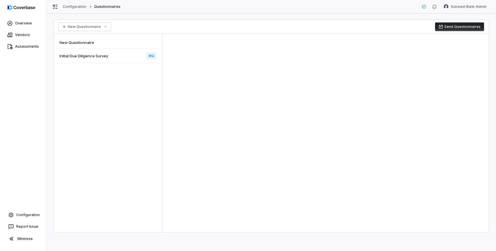
click at [88, 42] on span "New Questionnaire" at bounding box center [77, 42] width 35 height 5
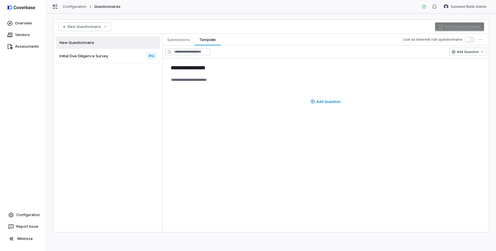
click at [101, 57] on span "Initial Due Diligence Survey" at bounding box center [84, 55] width 49 height 5
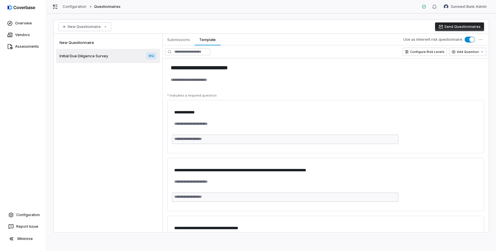
click at [100, 45] on div "New Questionnaire" at bounding box center [108, 42] width 104 height 13
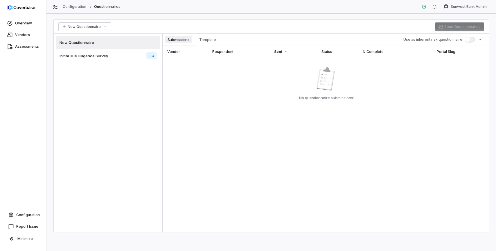
click at [183, 37] on span "Submissions" at bounding box center [178, 40] width 27 height 8
click at [86, 59] on div "Initial Due Diligence Survey IRQ" at bounding box center [108, 56] width 104 height 14
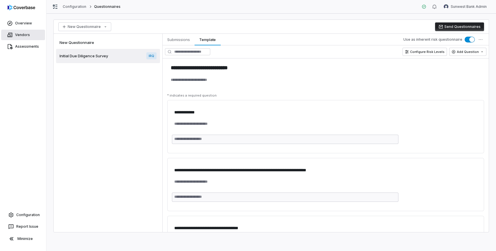
click at [20, 33] on link "Vendors" at bounding box center [23, 35] width 44 height 10
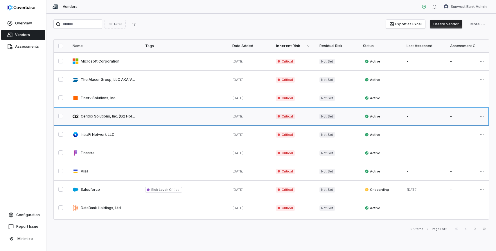
click at [118, 116] on link at bounding box center [104, 116] width 73 height 18
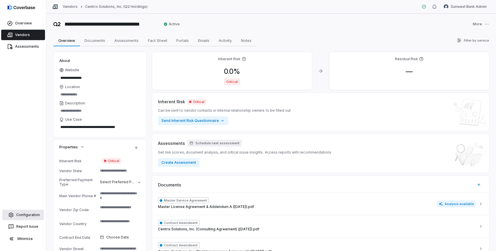
click at [24, 216] on link "Configuration" at bounding box center [23, 215] width 42 height 10
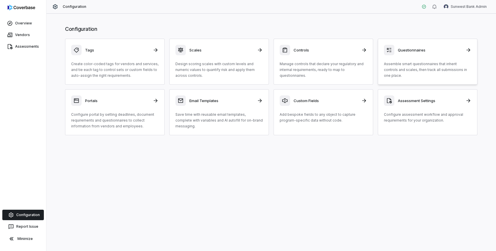
click at [403, 72] on p "Assemble smart questionnaires that inherit controls and scales, then track all …" at bounding box center [427, 69] width 87 height 17
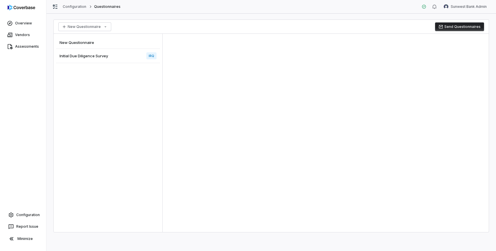
click at [108, 57] on span "Initial Due Diligence Survey" at bounding box center [84, 55] width 49 height 5
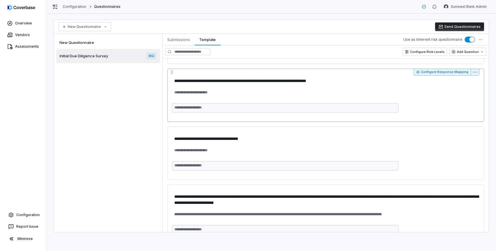
scroll to position [100, 0]
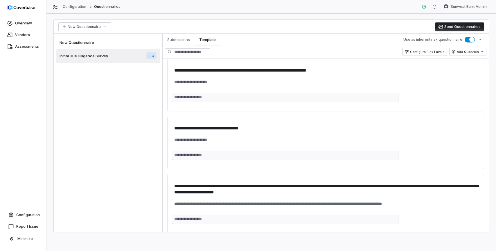
type textarea "*"
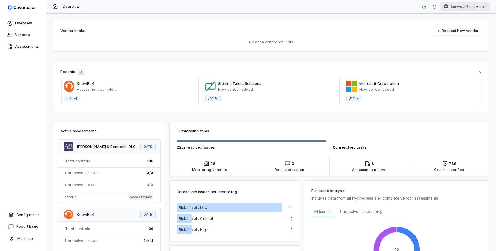
click at [459, 8] on html "Overview Vendors Assessments Configuration Report Issue Minimize Overview Sunwe…" at bounding box center [248, 125] width 496 height 251
click at [462, 52] on div "Log out" at bounding box center [466, 53] width 44 height 9
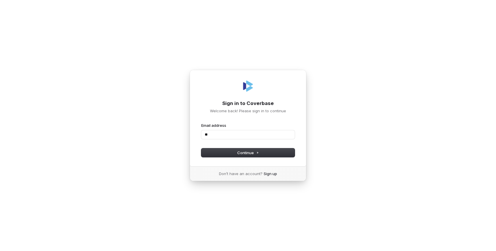
type input "*"
type input "**********"
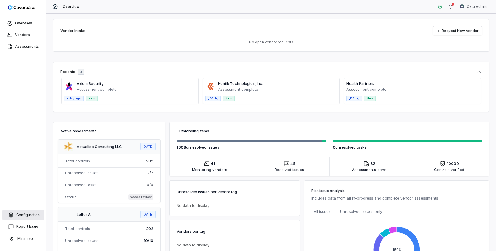
click at [26, 213] on link "Configuration" at bounding box center [23, 215] width 42 height 10
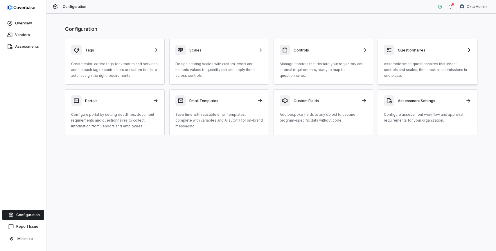
click at [419, 59] on div "Questionnaires Assemble smart questionnaires that inherit controls and scales, …" at bounding box center [427, 62] width 87 height 34
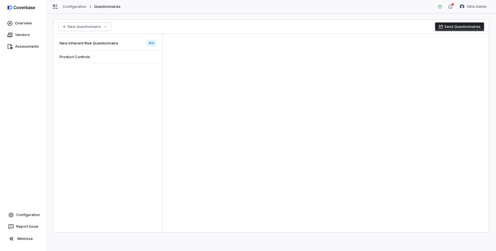
click at [128, 43] on div "New Inherent Risk Questionnaire IRQ" at bounding box center [108, 43] width 104 height 14
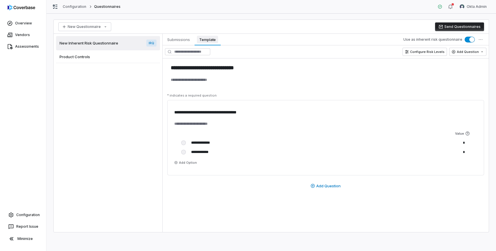
click at [207, 40] on span "Template" at bounding box center [207, 40] width 21 height 8
click at [478, 5] on html "**********" at bounding box center [248, 125] width 496 height 251
click at [466, 53] on div "Log out" at bounding box center [466, 53] width 44 height 9
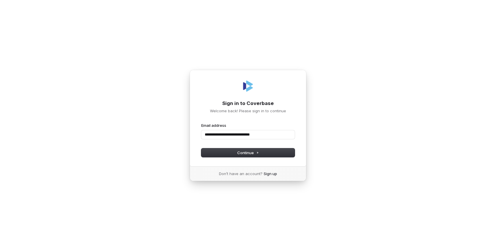
type input "**********"
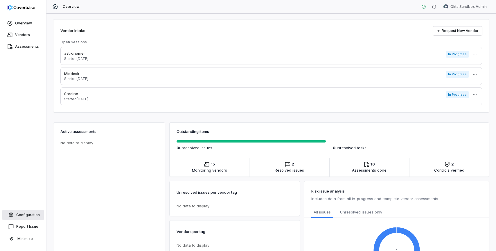
click at [24, 217] on link "Configuration" at bounding box center [23, 215] width 42 height 10
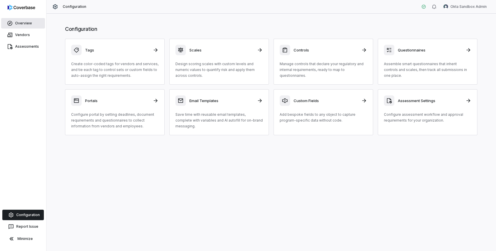
click at [24, 23] on link "Overview" at bounding box center [23, 23] width 44 height 10
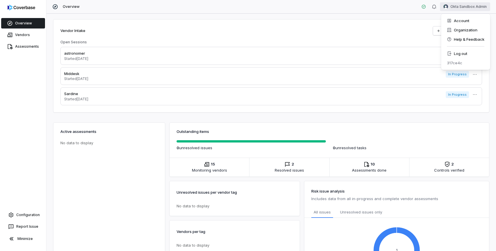
click at [462, 9] on html "Overview Vendors Assessments Configuration Report Issue Minimize Overview Okta …" at bounding box center [248, 125] width 496 height 251
click at [458, 31] on div "Organization" at bounding box center [466, 29] width 44 height 9
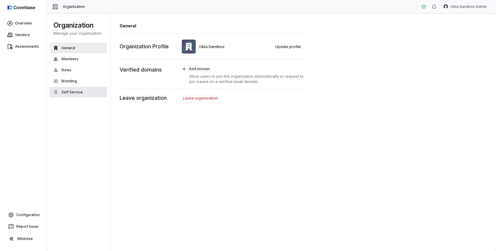
click at [83, 93] on button "Self Service" at bounding box center [78, 92] width 57 height 10
